Goal: Transaction & Acquisition: Purchase product/service

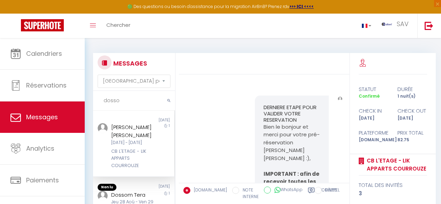
select select "message"
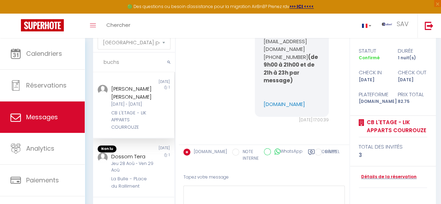
scroll to position [6214, 0]
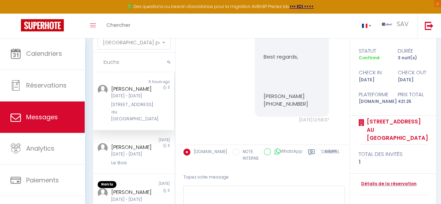
type input "buchs"
click at [143, 93] on div "[PERSON_NAME]" at bounding box center [132, 89] width 43 height 8
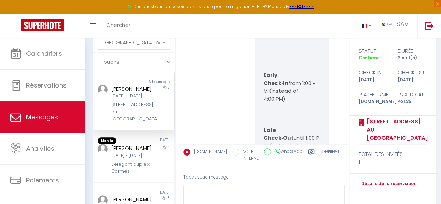
scroll to position [4878, 0]
copy link "[URL][DOMAIN_NAME]"
drag, startPoint x: 275, startPoint y: 94, endPoint x: 259, endPoint y: 79, distance: 21.2
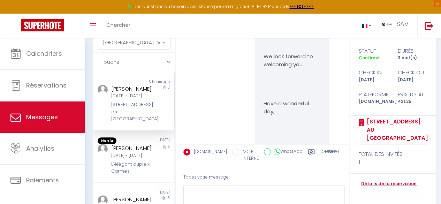
scroll to position [4299, 0]
copy p "[URL][DOMAIN_NAME]"
drag, startPoint x: 280, startPoint y: 87, endPoint x: 261, endPoint y: 74, distance: 22.5
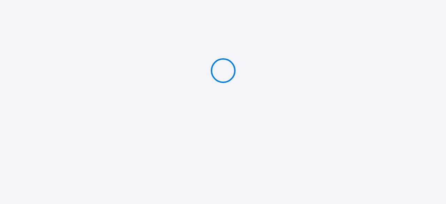
type input "Caution 600 €"
